Goal: Obtain resource: Download file/media

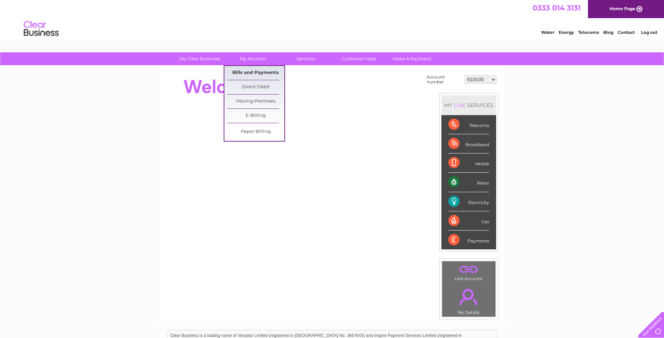
click at [257, 71] on link "Bills and Payments" at bounding box center [256, 73] width 58 height 14
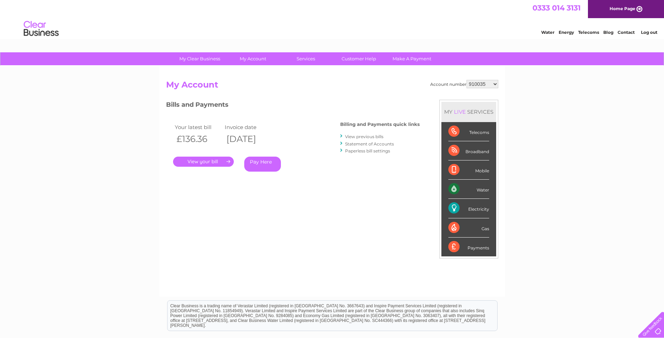
click at [226, 159] on link "." at bounding box center [203, 162] width 61 height 10
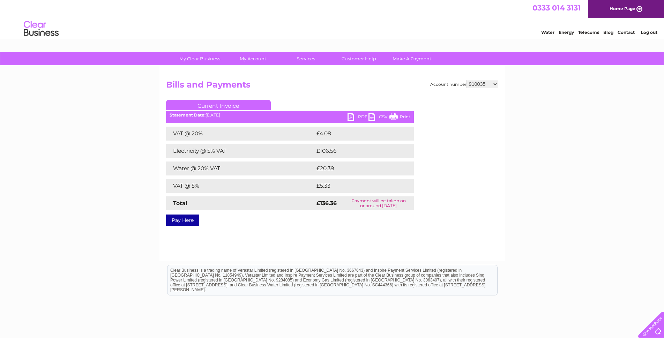
click at [353, 114] on link "PDF" at bounding box center [358, 118] width 21 height 10
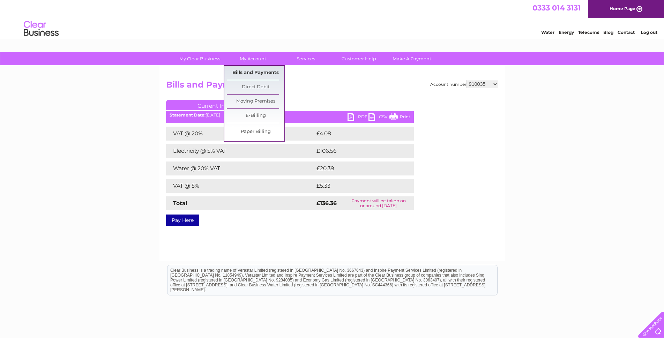
click at [249, 74] on link "Bills and Payments" at bounding box center [256, 73] width 58 height 14
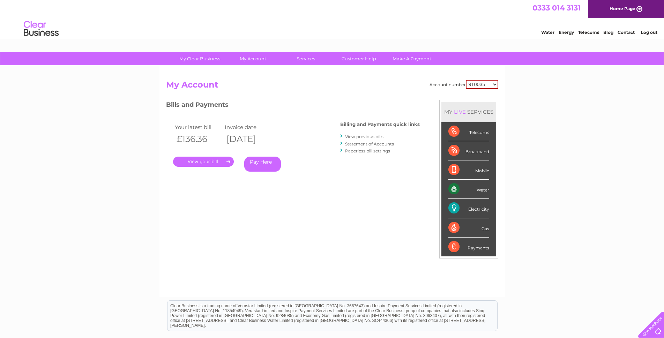
click at [361, 136] on link "View previous bills" at bounding box center [364, 136] width 38 height 5
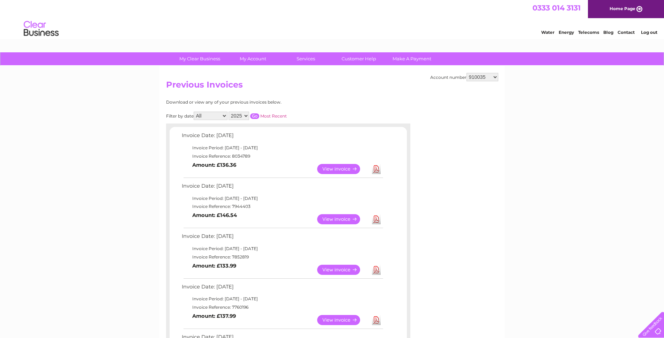
click at [378, 220] on link "Download" at bounding box center [376, 219] width 9 height 10
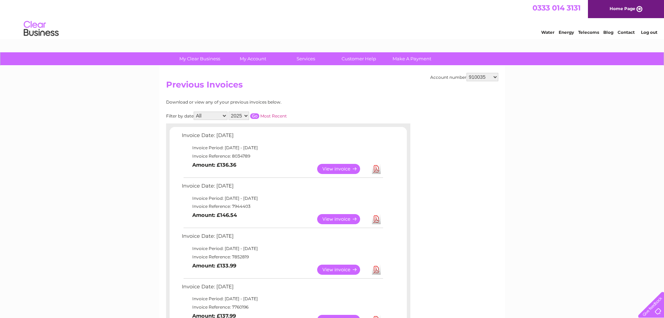
click at [487, 80] on select "910035 964350 30272906" at bounding box center [483, 77] width 32 height 8
select select "964350"
click at [467, 73] on select "910035 964350 30272906" at bounding box center [483, 77] width 32 height 8
click at [486, 76] on select "910035 964350 30272906" at bounding box center [483, 77] width 32 height 8
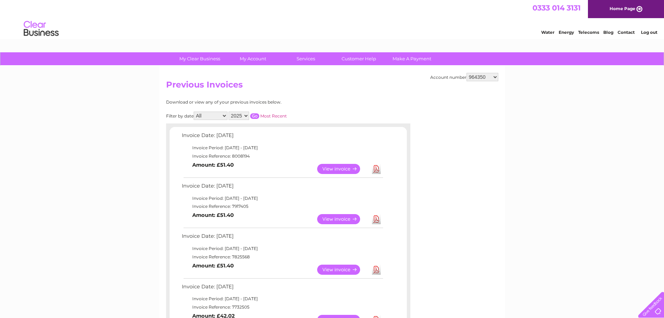
select select "910035"
click at [467, 73] on select "910035 964350 30272906" at bounding box center [483, 77] width 32 height 8
click at [477, 77] on select "910035 964350 30272906" at bounding box center [483, 77] width 32 height 8
select select "964350"
click at [467, 73] on select "910035 964350 30272906" at bounding box center [483, 77] width 32 height 8
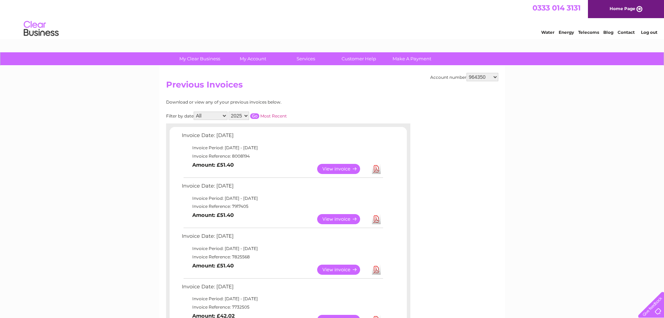
click at [374, 168] on link "Download" at bounding box center [376, 169] width 9 height 10
